Goal: Communication & Community: Connect with others

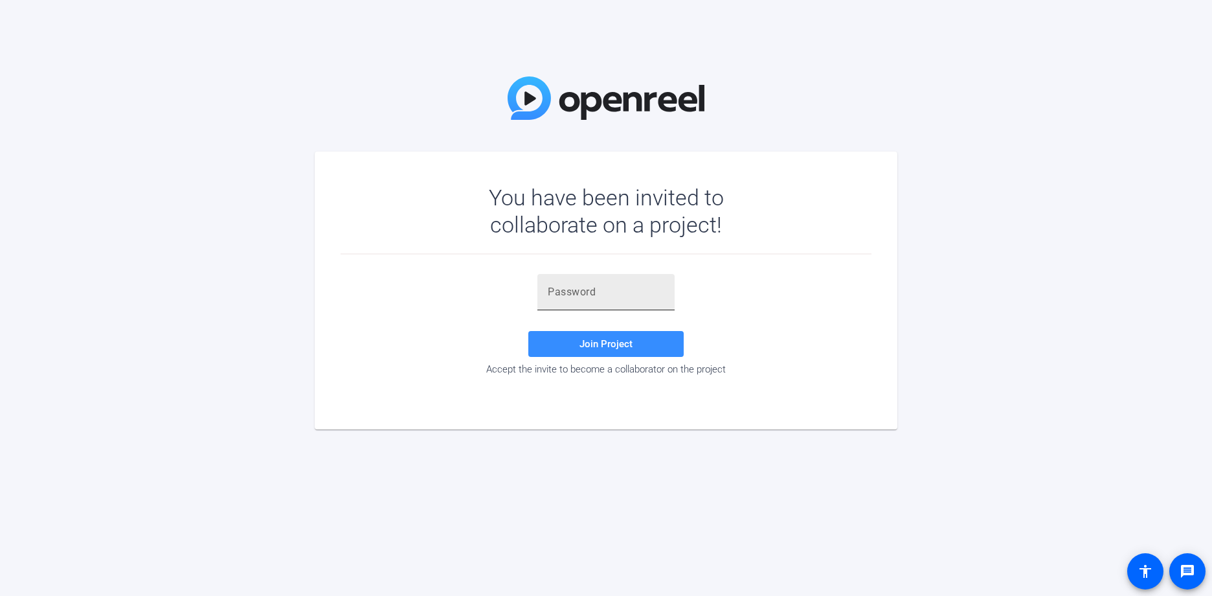
click at [573, 290] on input "text" at bounding box center [606, 292] width 117 height 16
click at [628, 349] on span "Join Project" at bounding box center [606, 344] width 53 height 12
click at [589, 296] on input "EuDTz" at bounding box center [606, 292] width 117 height 16
type input "EuDTz'"
click at [579, 348] on span at bounding box center [605, 343] width 155 height 31
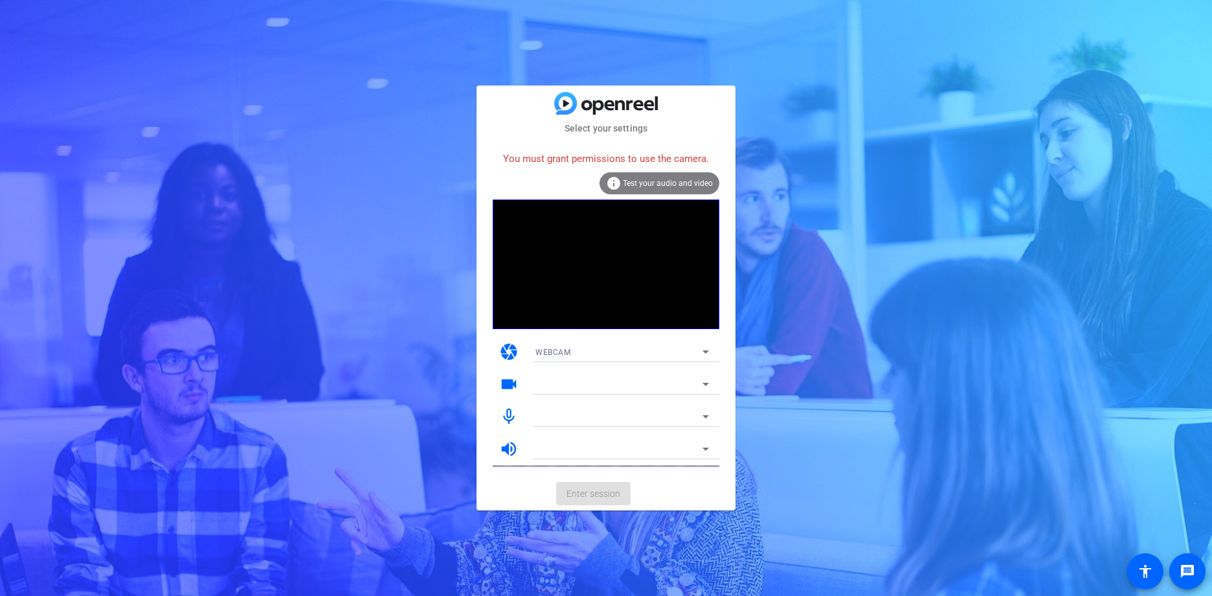
click at [705, 453] on icon at bounding box center [706, 449] width 16 height 16
click at [703, 441] on mat-select at bounding box center [623, 449] width 174 height 16
click at [708, 348] on icon at bounding box center [706, 352] width 16 height 16
click at [708, 348] on div at bounding box center [606, 298] width 1212 height 596
click at [705, 382] on icon at bounding box center [706, 384] width 16 height 16
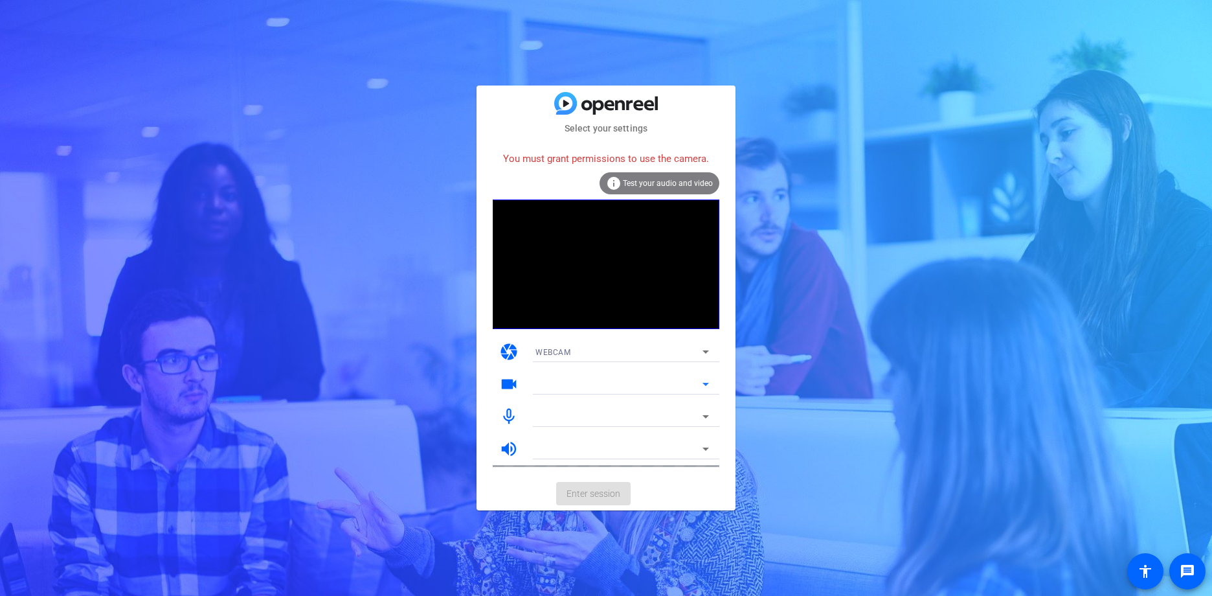
click at [705, 382] on icon at bounding box center [706, 384] width 16 height 16
click at [705, 413] on icon at bounding box center [706, 417] width 16 height 16
click at [508, 415] on mat-icon "mic_none" at bounding box center [508, 416] width 19 height 19
click at [707, 448] on icon at bounding box center [706, 449] width 6 height 3
click at [701, 350] on icon at bounding box center [706, 352] width 16 height 16
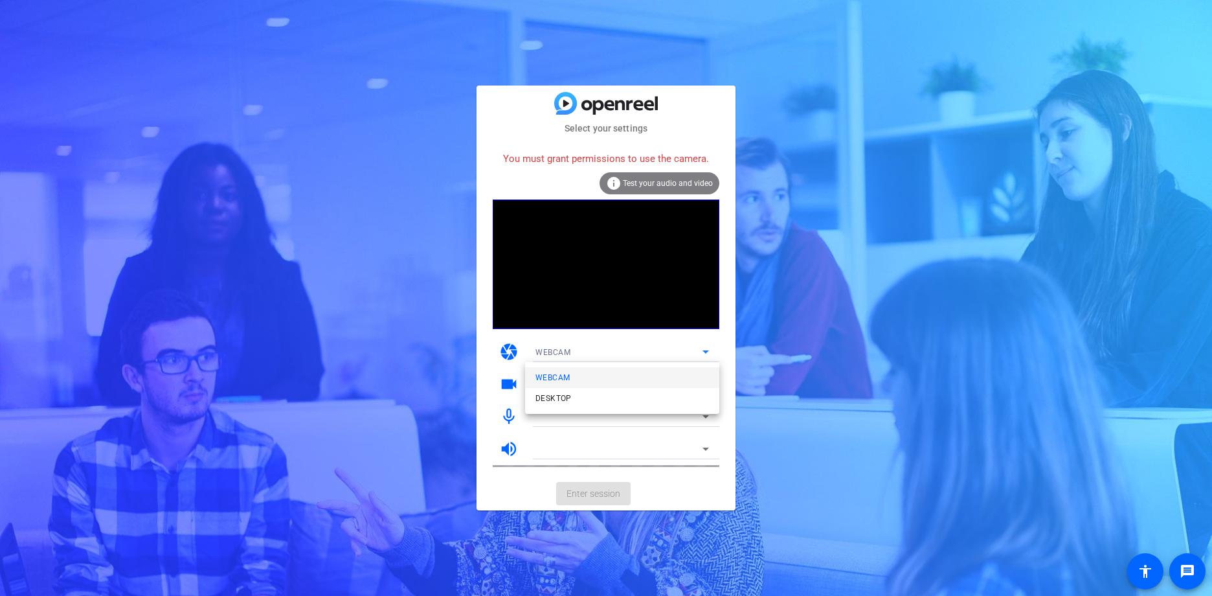
drag, startPoint x: 874, startPoint y: 354, endPoint x: 788, endPoint y: 256, distance: 130.8
click at [870, 345] on div at bounding box center [606, 298] width 1212 height 596
click at [672, 182] on span "Test your audio and video" at bounding box center [668, 183] width 90 height 9
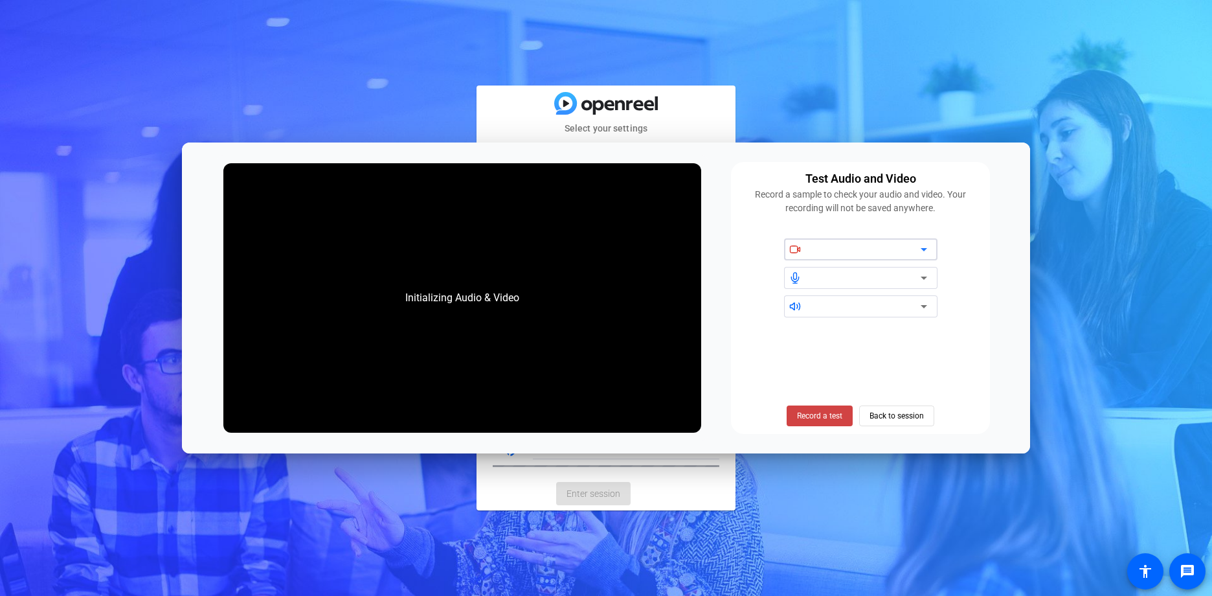
click at [920, 306] on icon at bounding box center [924, 307] width 16 height 16
click at [922, 302] on icon at bounding box center [924, 307] width 16 height 16
click at [908, 415] on span "Back to session" at bounding box center [897, 415] width 54 height 25
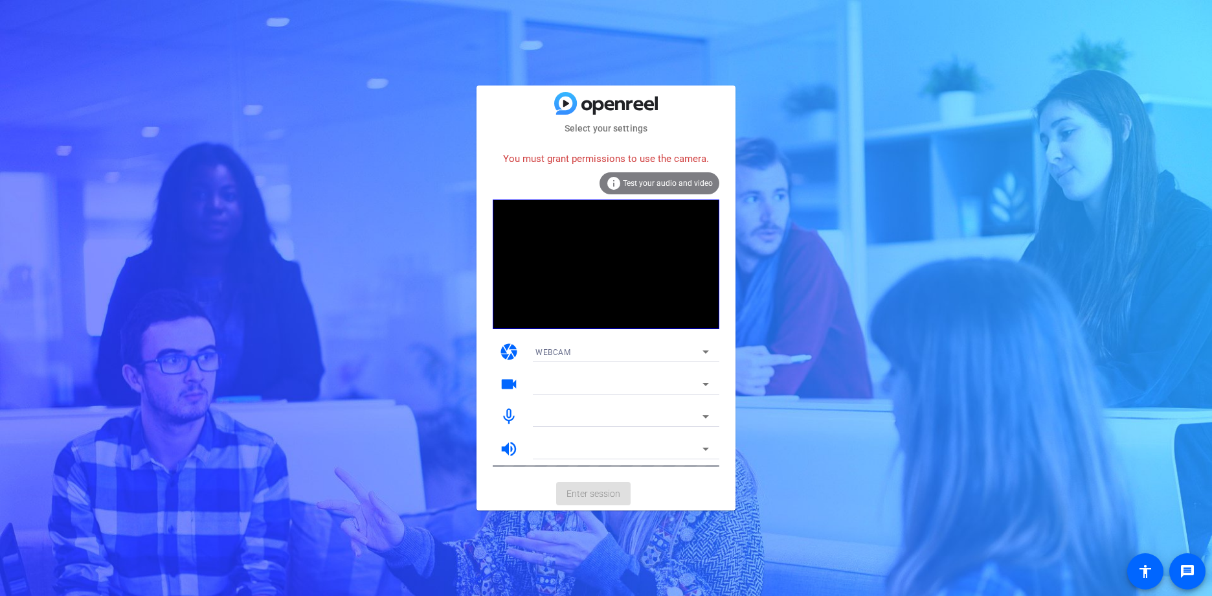
click at [703, 449] on icon at bounding box center [706, 449] width 16 height 16
click at [508, 446] on mat-icon "volume_up" at bounding box center [508, 448] width 19 height 19
click at [706, 385] on icon at bounding box center [706, 384] width 6 height 3
click at [511, 383] on mat-icon "videocam" at bounding box center [508, 383] width 19 height 19
click at [703, 350] on icon at bounding box center [706, 352] width 16 height 16
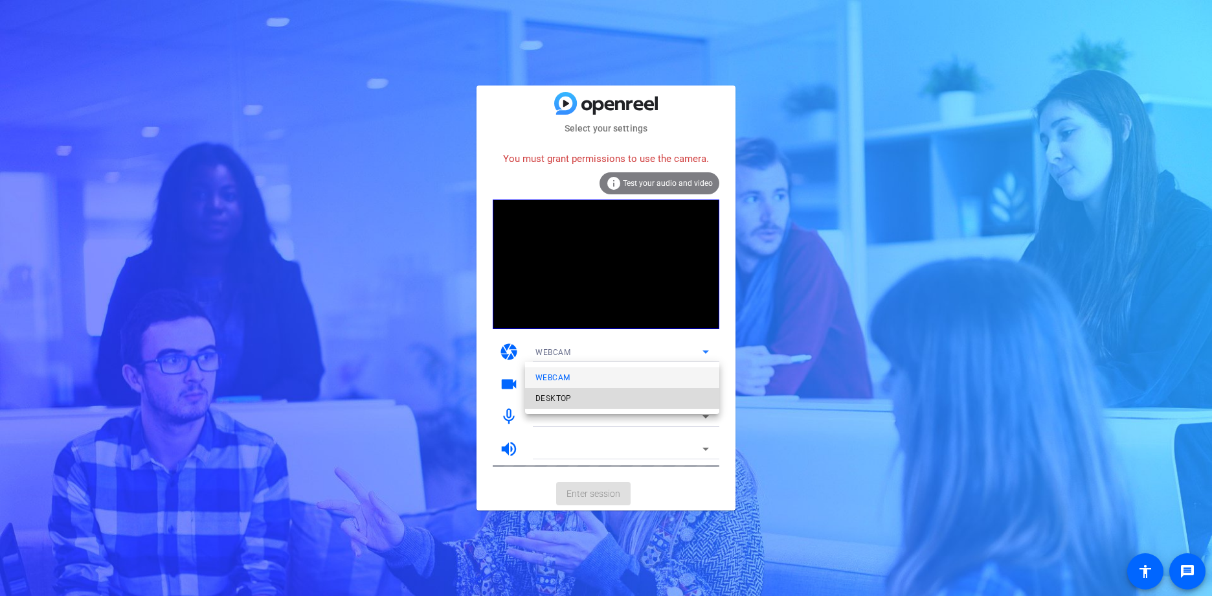
click at [565, 400] on span "DESKTOP" at bounding box center [554, 399] width 36 height 16
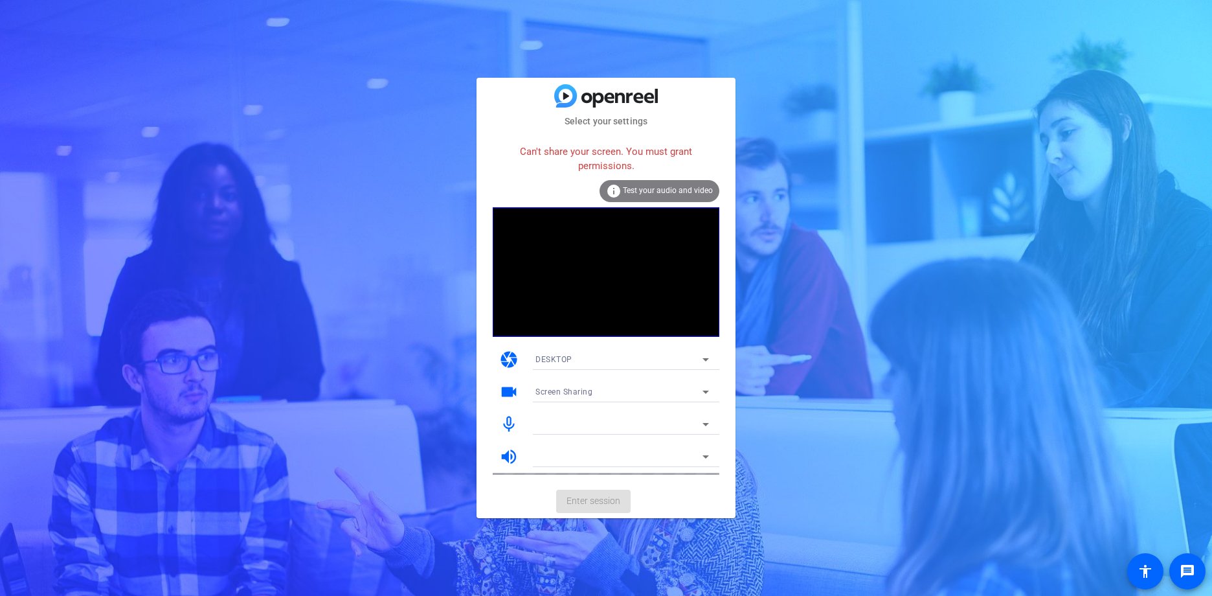
click at [707, 396] on icon at bounding box center [706, 392] width 16 height 16
click at [707, 396] on div at bounding box center [606, 298] width 1212 height 596
click at [706, 425] on icon at bounding box center [706, 424] width 6 height 3
click at [705, 454] on icon at bounding box center [706, 457] width 16 height 16
click at [707, 358] on icon at bounding box center [706, 360] width 16 height 16
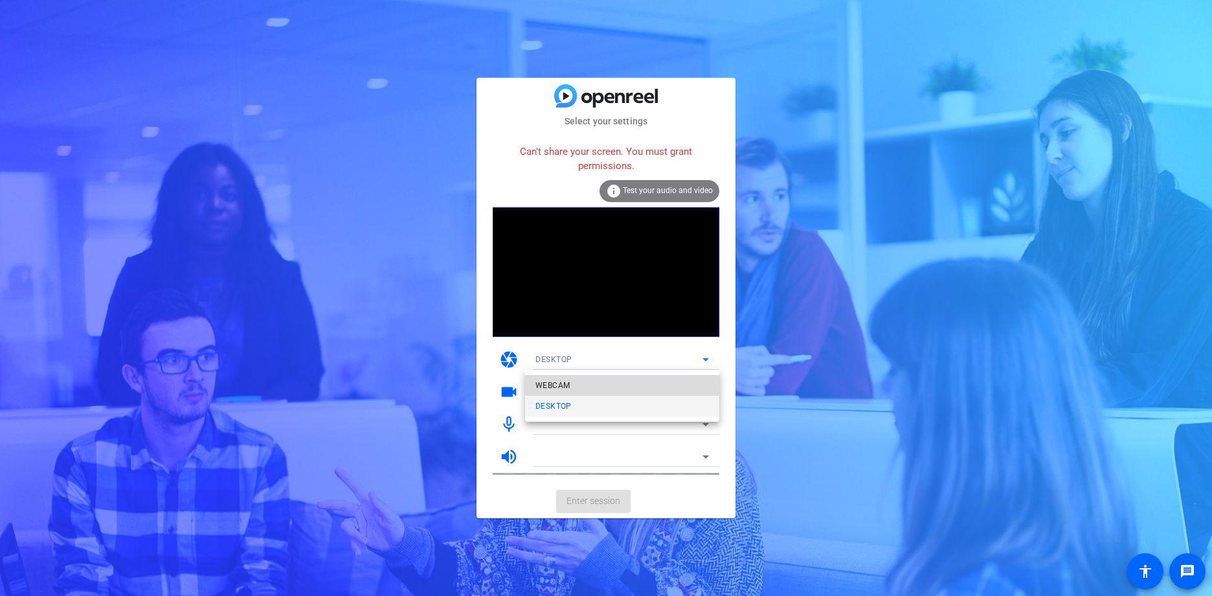
click at [563, 382] on span "WEBCAM" at bounding box center [553, 386] width 34 height 16
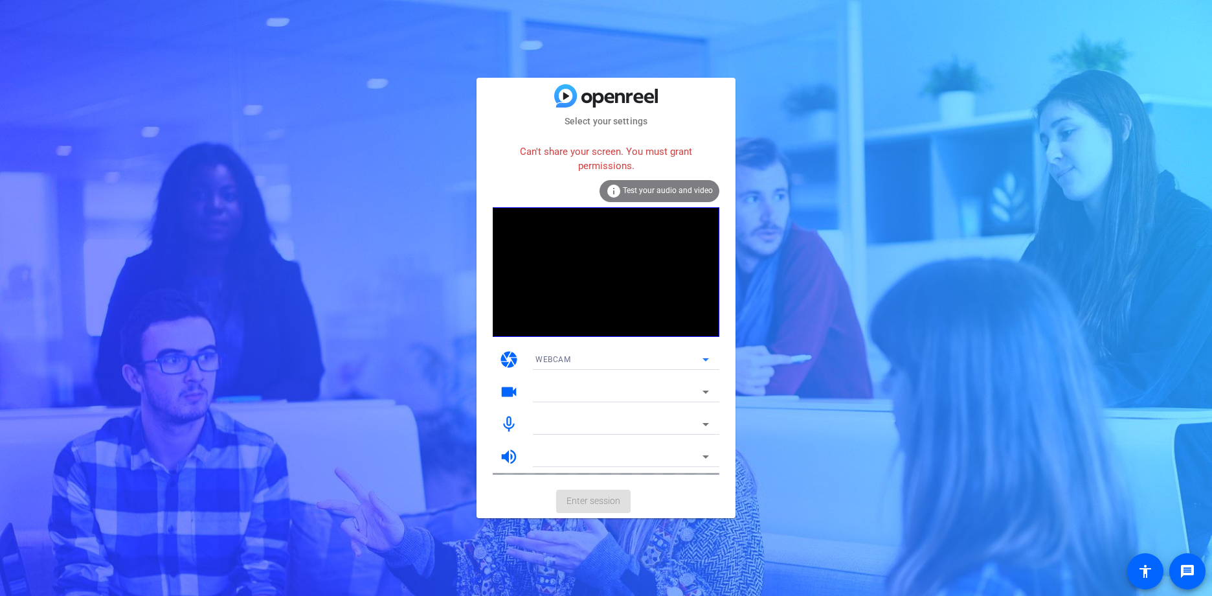
click at [703, 390] on icon at bounding box center [706, 392] width 16 height 16
click at [707, 423] on icon at bounding box center [706, 424] width 16 height 16
click at [597, 497] on mat-card-actions "Enter session" at bounding box center [606, 501] width 259 height 34
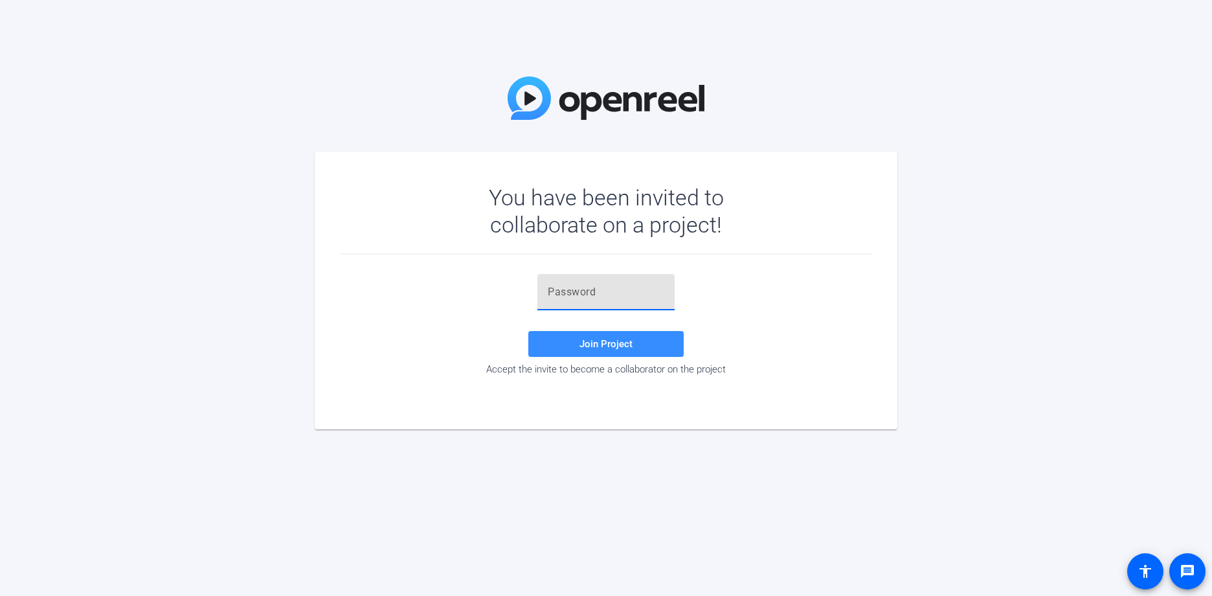
click at [595, 291] on input "text" at bounding box center [606, 292] width 117 height 16
type input "EuDTz'"
click at [609, 345] on span "Join Project" at bounding box center [606, 344] width 53 height 12
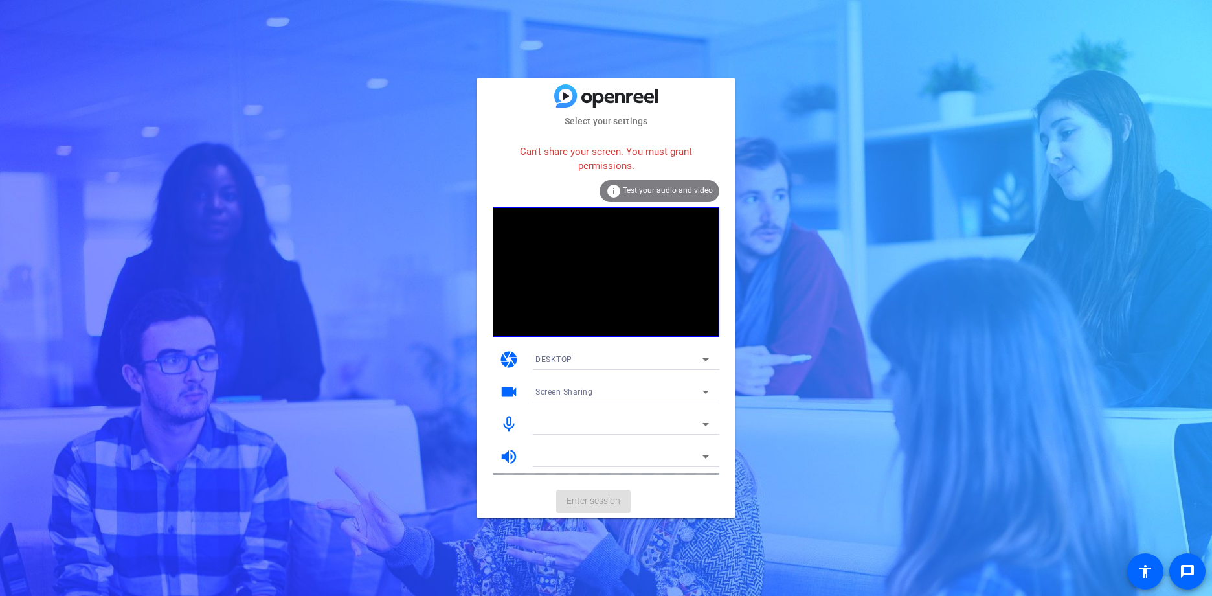
click at [614, 504] on mat-card-actions "Enter session" at bounding box center [606, 501] width 259 height 34
click at [599, 499] on mat-card-actions "Enter session" at bounding box center [606, 501] width 259 height 34
click at [635, 194] on span "Test your audio and video" at bounding box center [668, 190] width 90 height 9
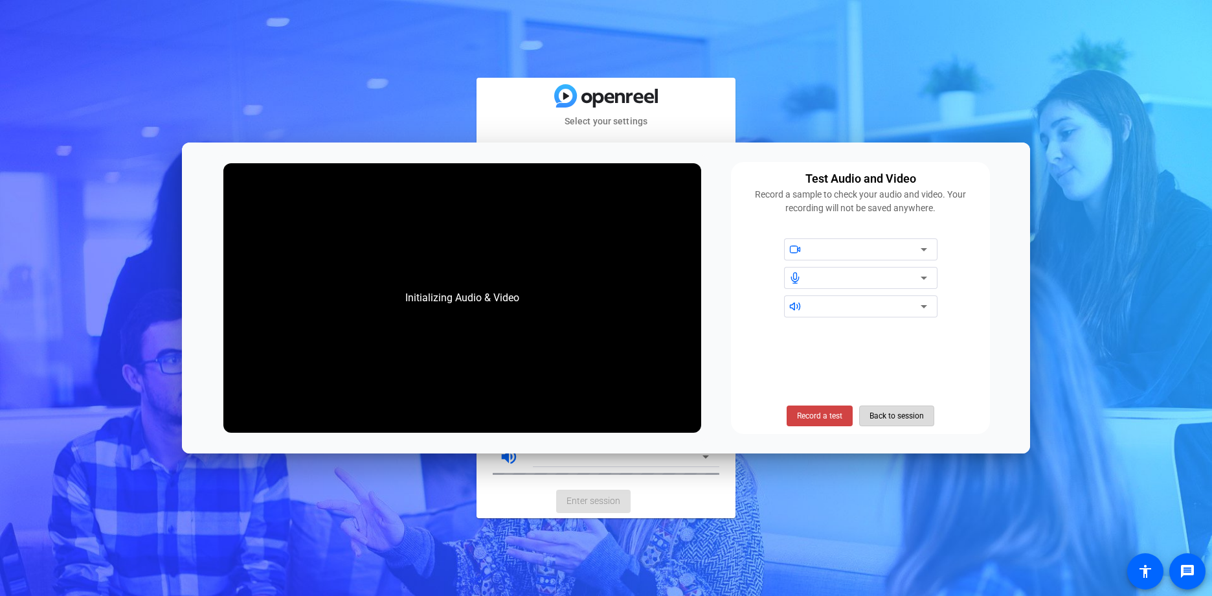
click at [903, 417] on span "Back to session" at bounding box center [897, 415] width 54 height 25
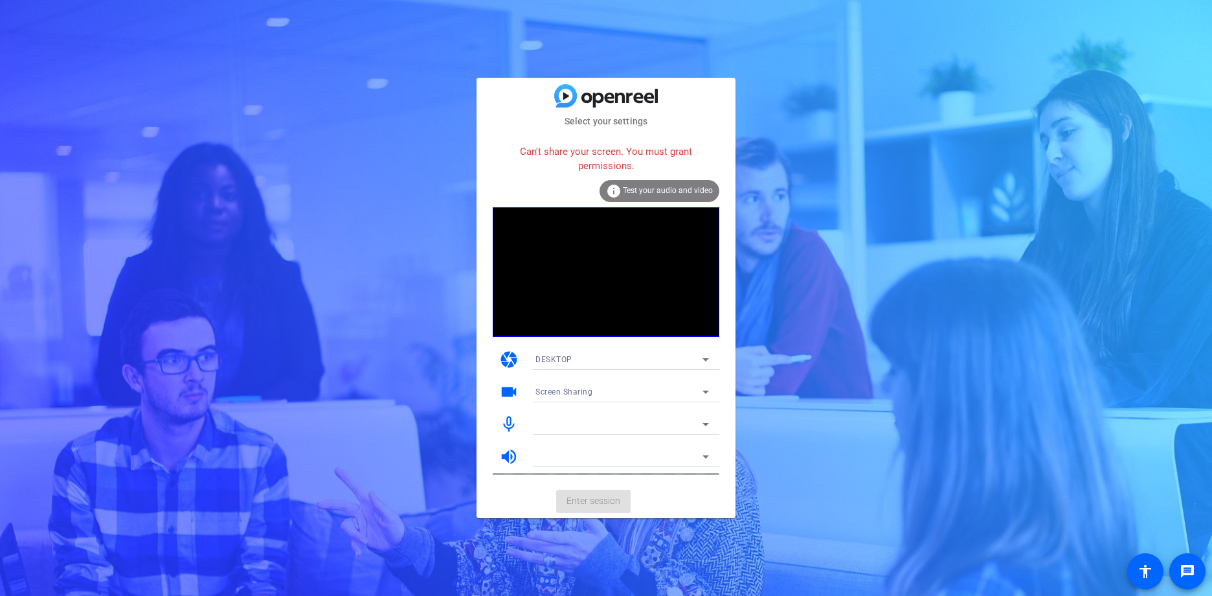
click at [608, 501] on mat-card-actions "Enter session" at bounding box center [606, 501] width 259 height 34
click at [608, 499] on mat-card-actions "Enter session" at bounding box center [606, 501] width 259 height 34
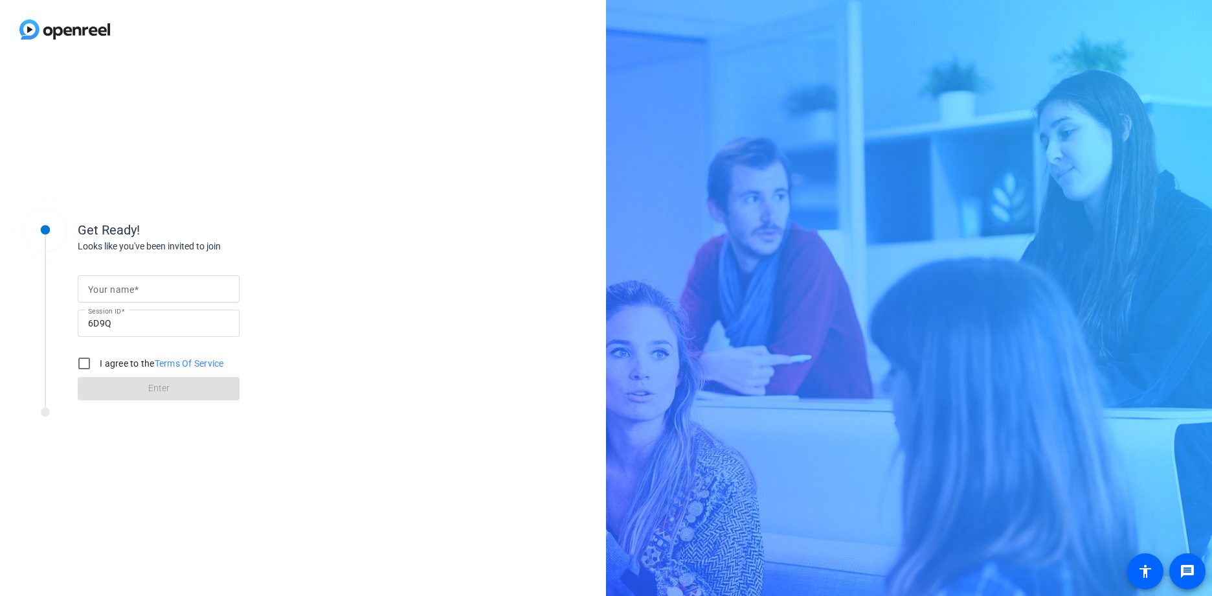
click at [133, 290] on mat-label "Your name" at bounding box center [111, 289] width 46 height 10
click at [133, 290] on input "Your name" at bounding box center [158, 289] width 141 height 16
type input "denese mcnair"
click at [410, 294] on div "Get Ready! Looks like you've been invited to join Your name denese mcnair Sessi…" at bounding box center [303, 327] width 606 height 537
click at [78, 360] on input "I agree to the Terms Of Service" at bounding box center [84, 363] width 26 height 26
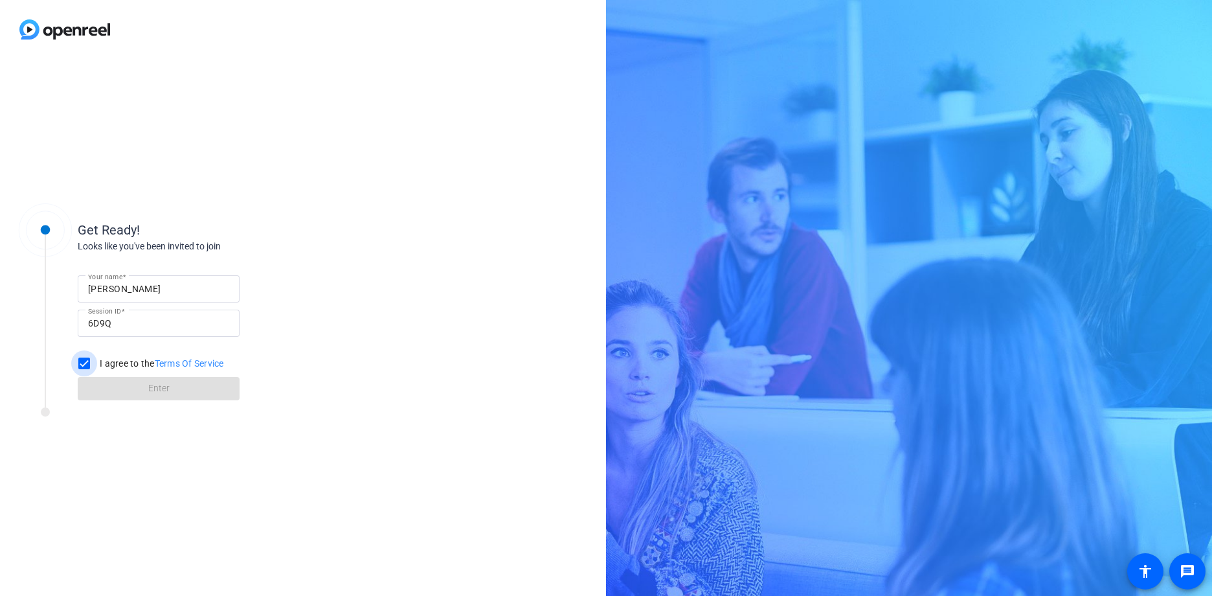
checkbox input "true"
click at [148, 389] on span "Enter" at bounding box center [158, 388] width 21 height 14
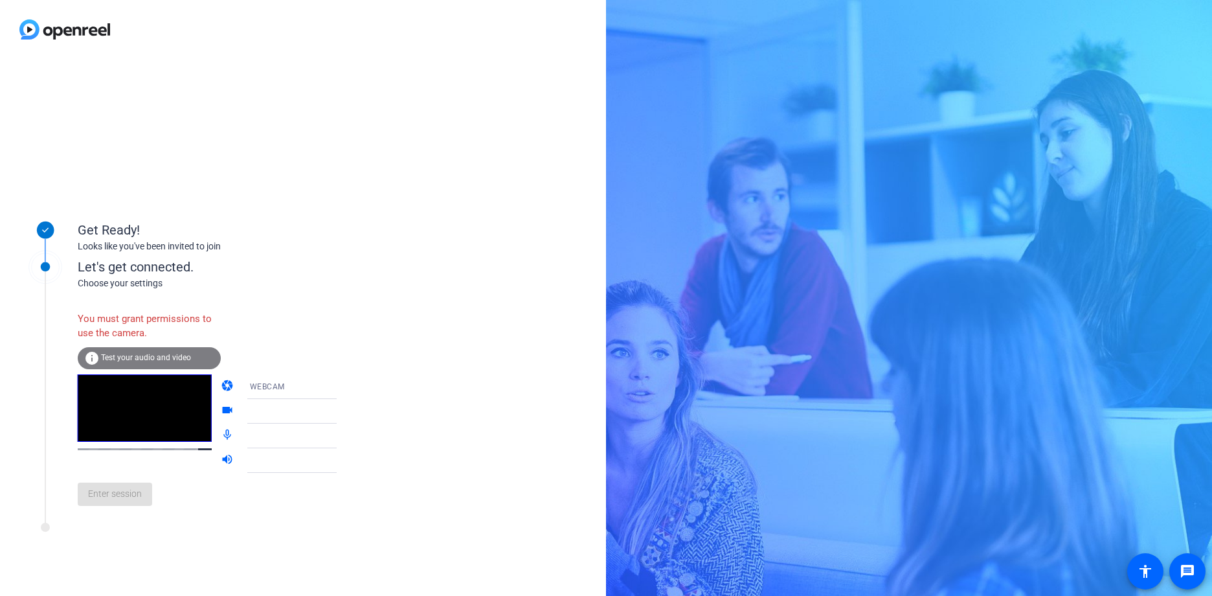
click at [122, 494] on div "Enter session" at bounding box center [221, 494] width 286 height 43
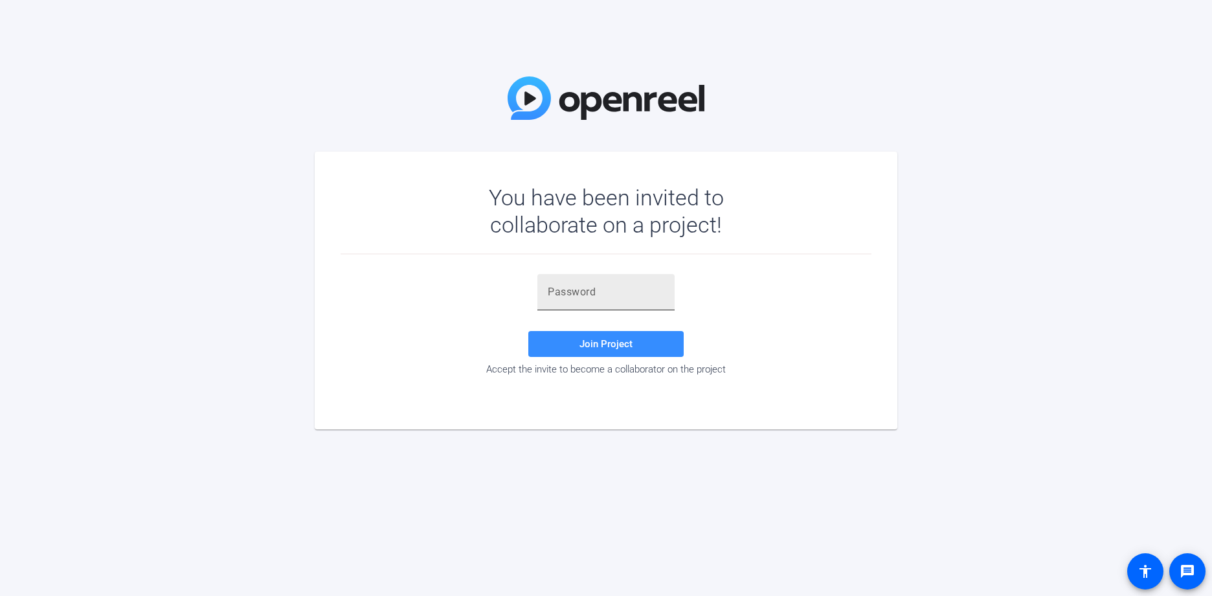
click at [590, 287] on input "text" at bounding box center [606, 292] width 117 height 16
type input "EuDTz'"
click at [614, 344] on span "Join Project" at bounding box center [606, 344] width 53 height 12
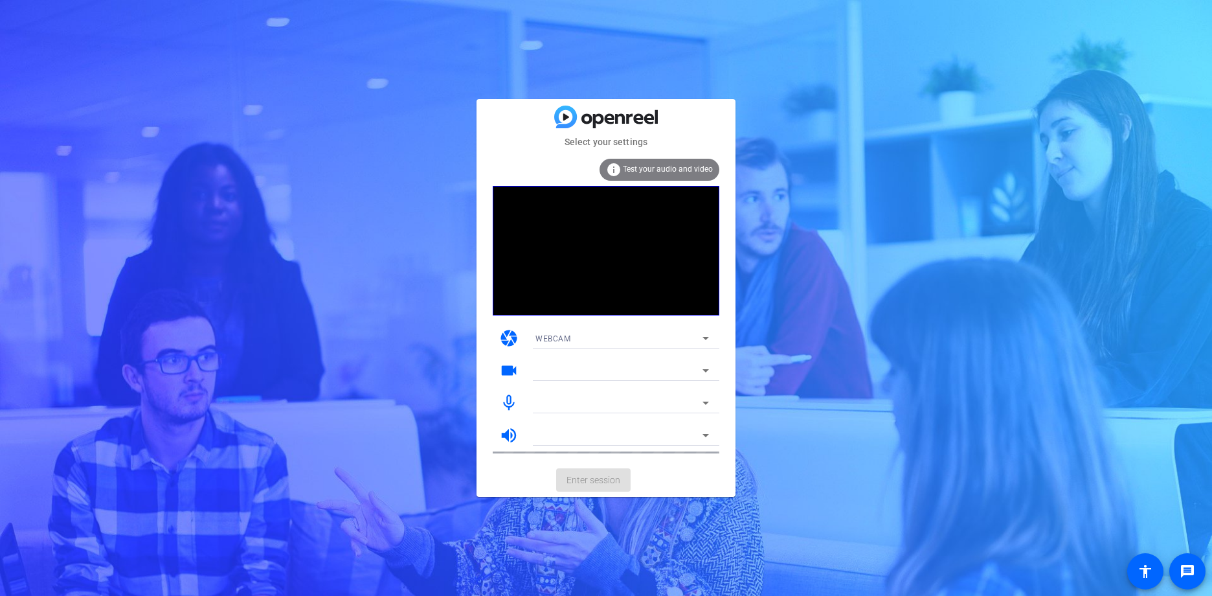
click at [599, 484] on mat-card-actions "Enter session" at bounding box center [606, 480] width 259 height 34
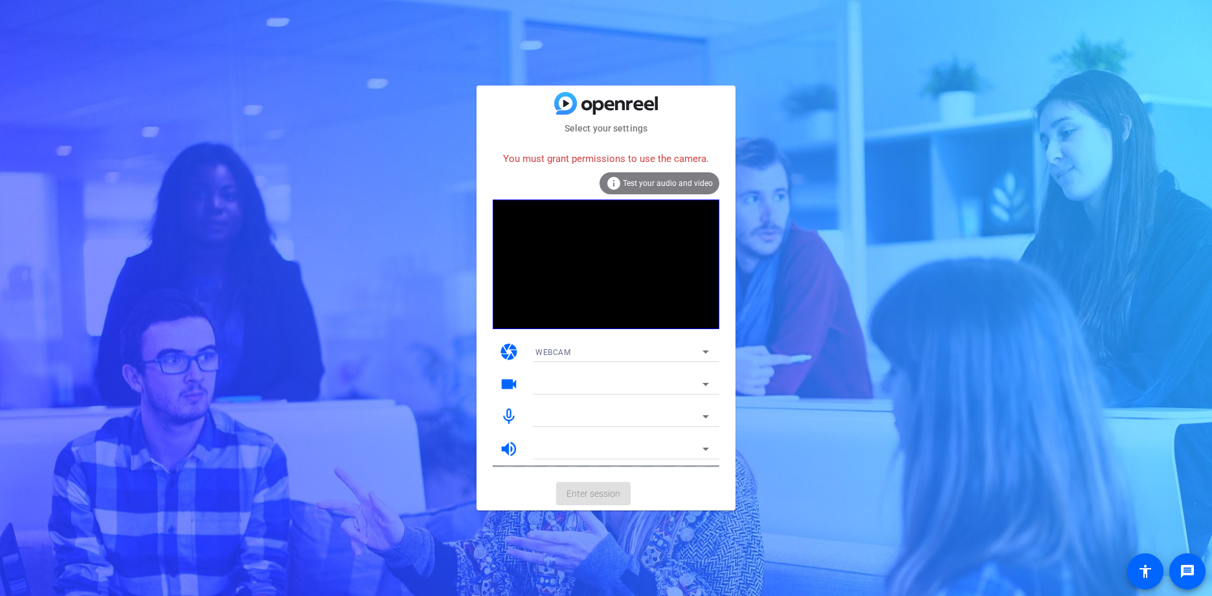
click at [613, 484] on mat-card-actions "Enter session" at bounding box center [606, 494] width 259 height 34
click at [688, 183] on span "Test your audio and video" at bounding box center [668, 183] width 90 height 9
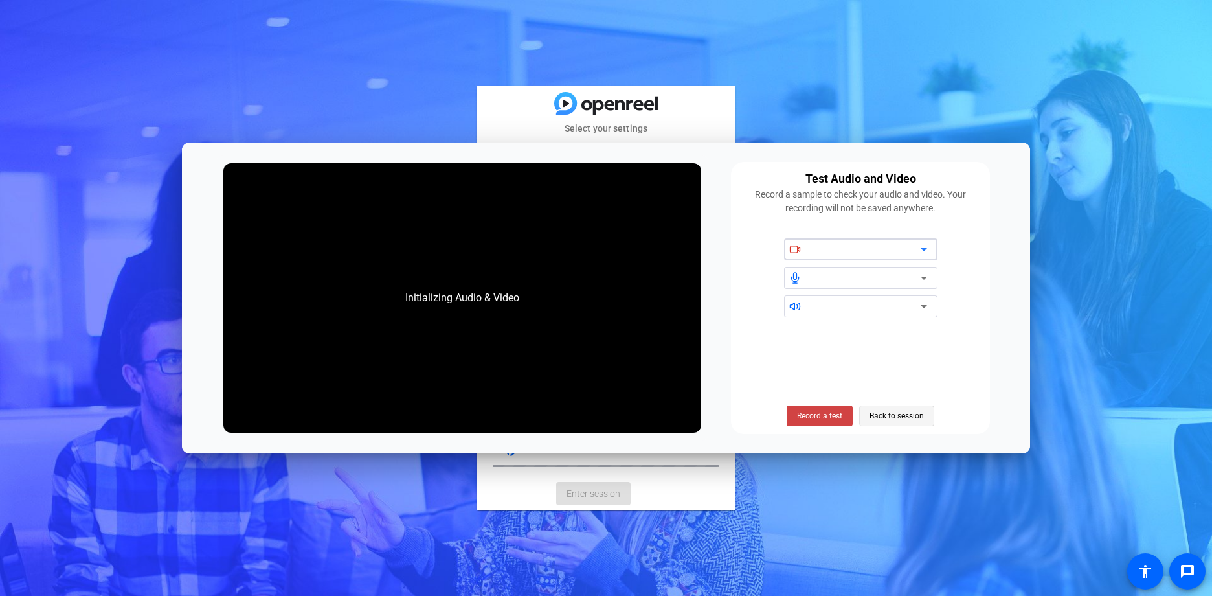
click at [878, 415] on span "Back to session" at bounding box center [897, 415] width 54 height 25
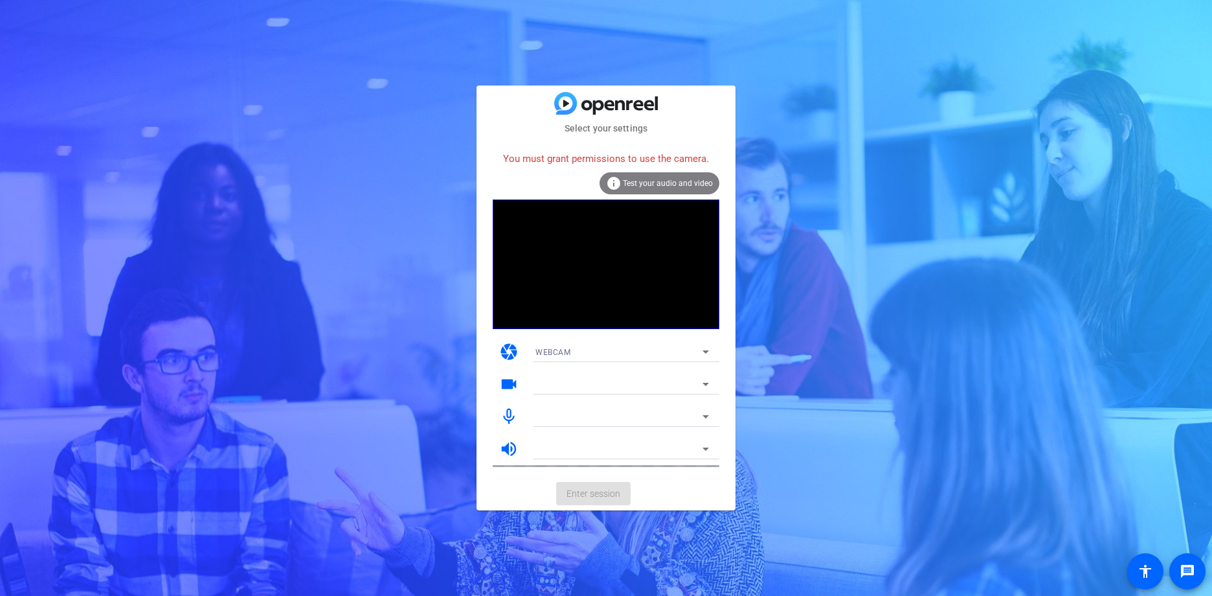
click at [704, 351] on icon at bounding box center [706, 351] width 6 height 3
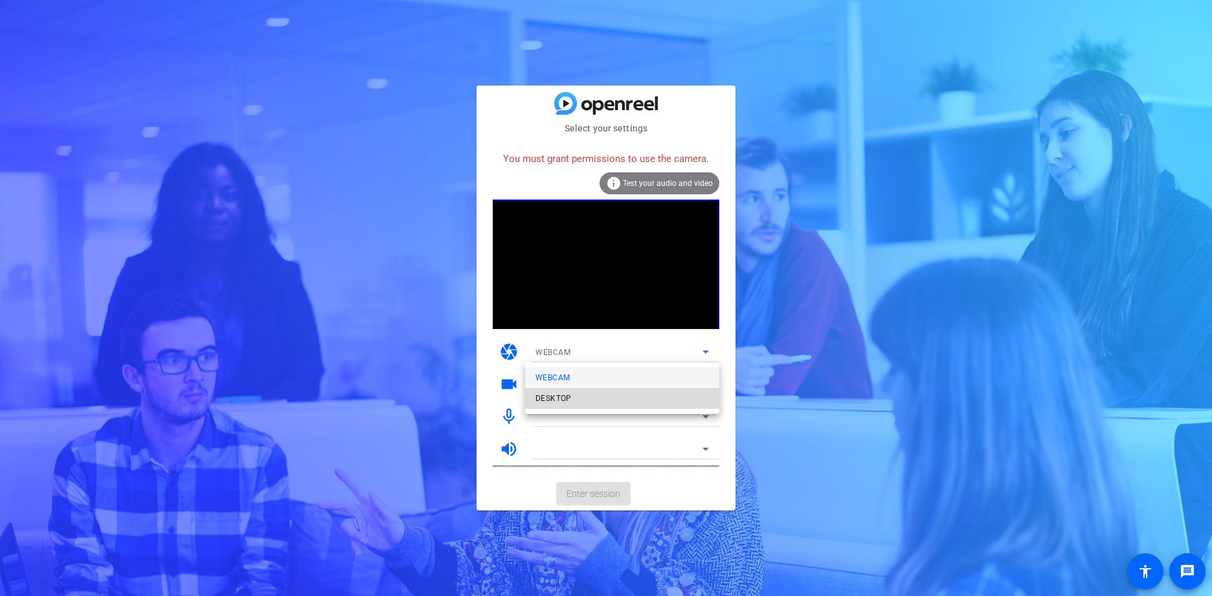
click at [552, 396] on span "DESKTOP" at bounding box center [554, 399] width 36 height 16
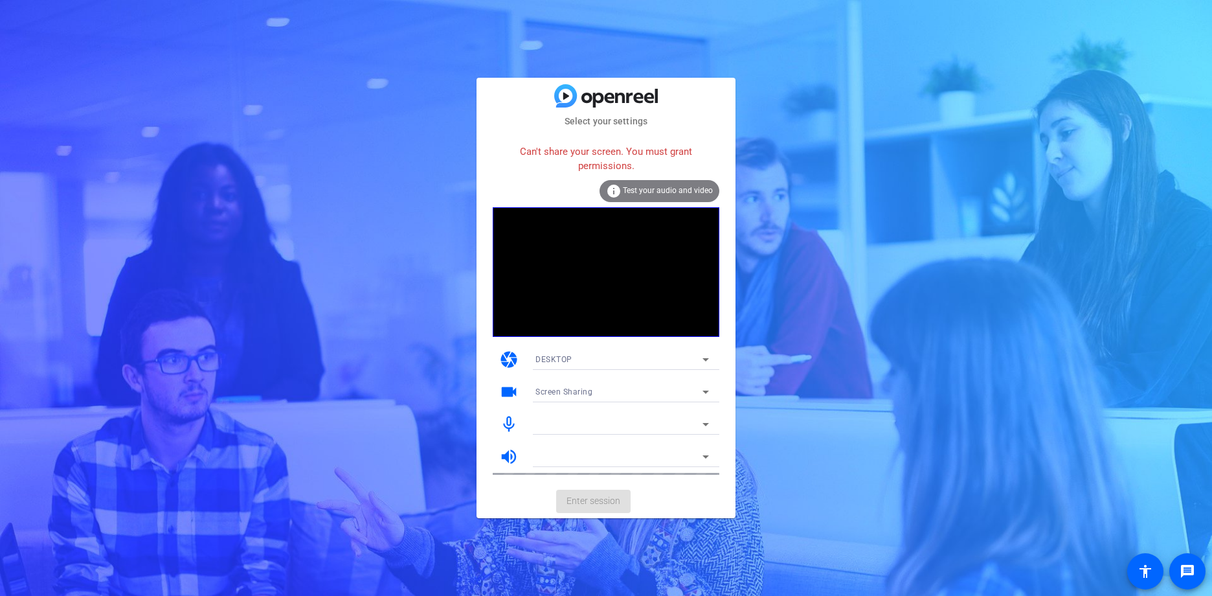
click at [702, 391] on icon at bounding box center [706, 392] width 16 height 16
click at [775, 431] on div at bounding box center [606, 298] width 1212 height 596
click at [704, 455] on icon at bounding box center [706, 457] width 16 height 16
click at [706, 455] on icon at bounding box center [706, 457] width 16 height 16
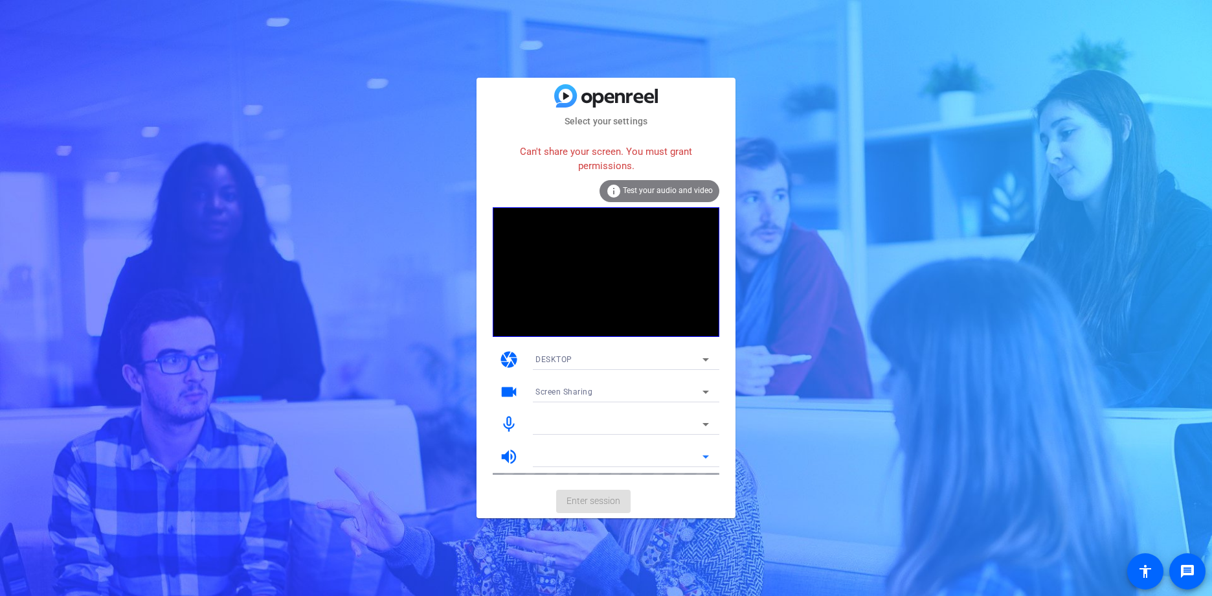
click at [706, 455] on icon at bounding box center [706, 457] width 16 height 16
click at [702, 455] on icon at bounding box center [706, 457] width 16 height 16
click at [701, 452] on icon at bounding box center [706, 457] width 16 height 16
